Goal: Find specific page/section: Find specific page/section

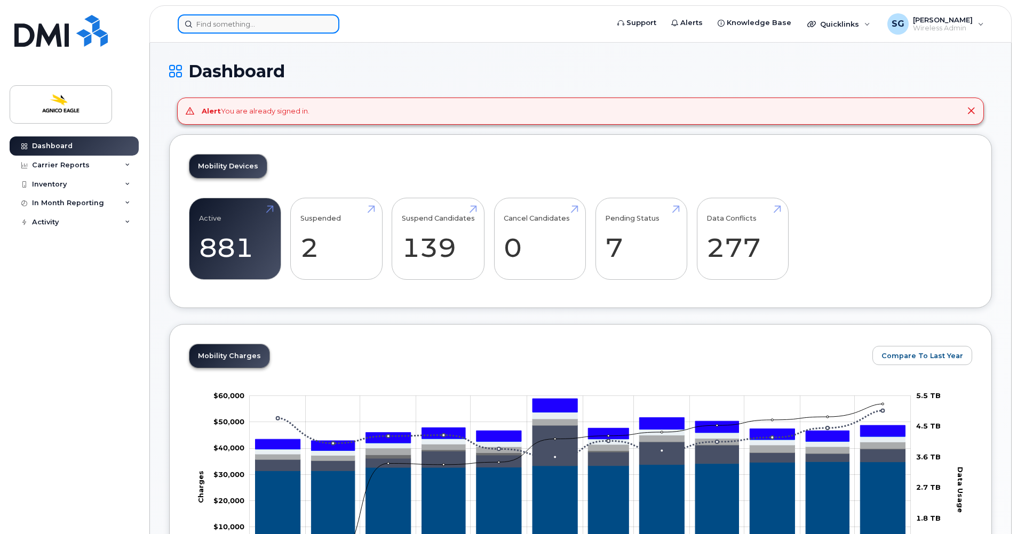
click at [267, 23] on input at bounding box center [259, 23] width 162 height 19
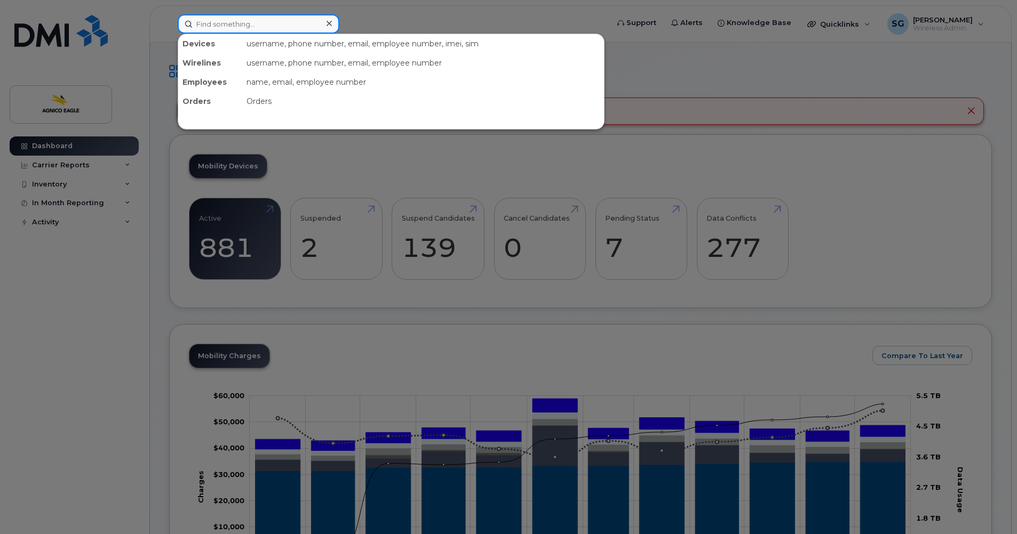
paste input "[PHONE_NUMBER]"
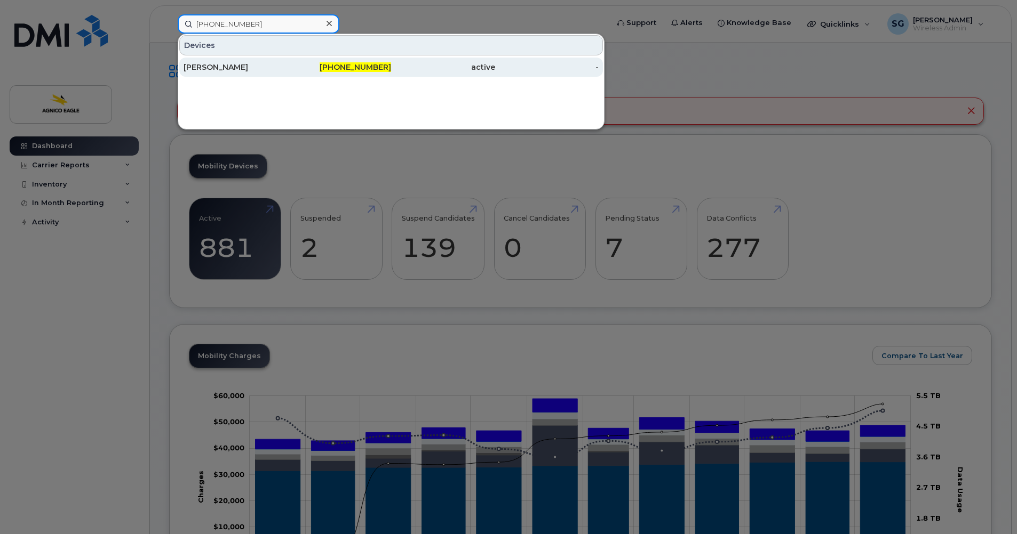
type input "[PHONE_NUMBER]"
click at [215, 65] on div "[PERSON_NAME]" at bounding box center [235, 67] width 104 height 11
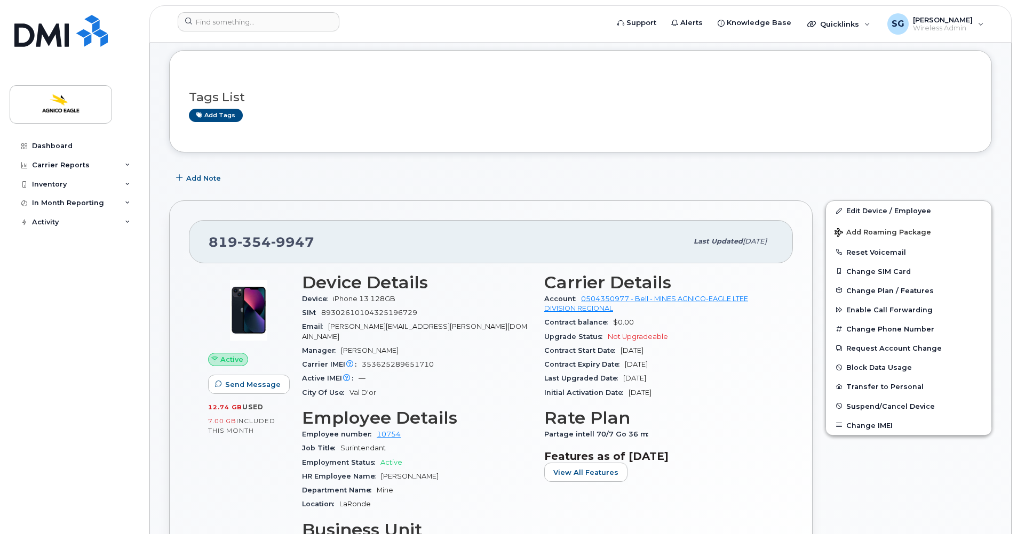
scroll to position [51, 0]
